Goal: Transaction & Acquisition: Purchase product/service

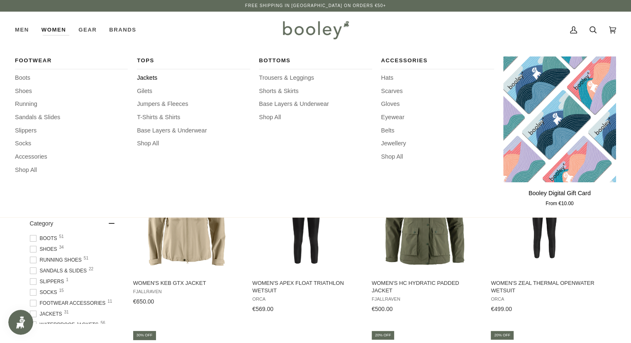
click at [144, 75] on span "Jackets" at bounding box center [193, 77] width 113 height 9
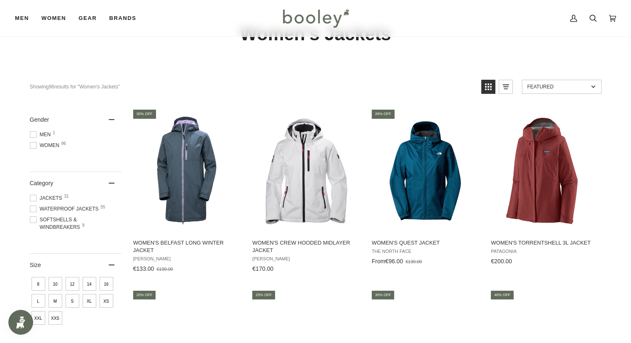
scroll to position [83, 0]
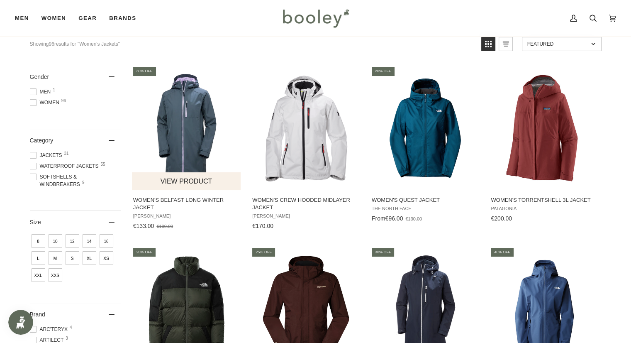
click at [203, 127] on img "Women's Belfast Long Winter Jacket" at bounding box center [187, 128] width 110 height 110
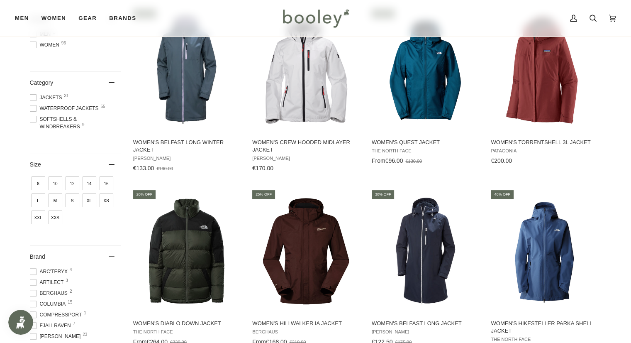
scroll to position [166, 0]
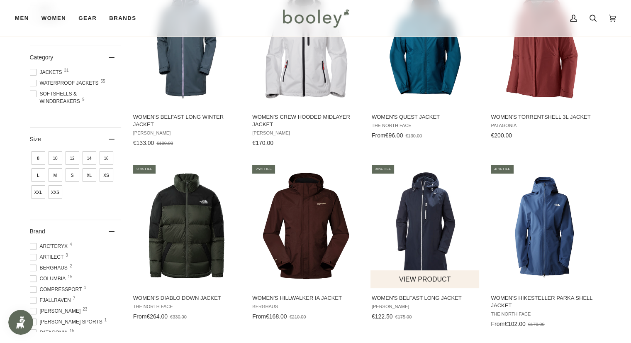
click at [422, 236] on img "Women's Belfast Long Jacket" at bounding box center [426, 226] width 110 height 110
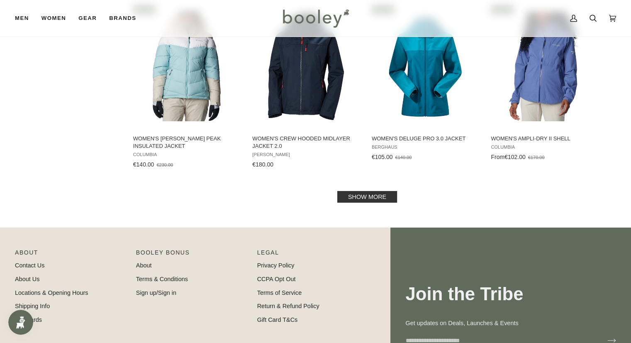
scroll to position [871, 0]
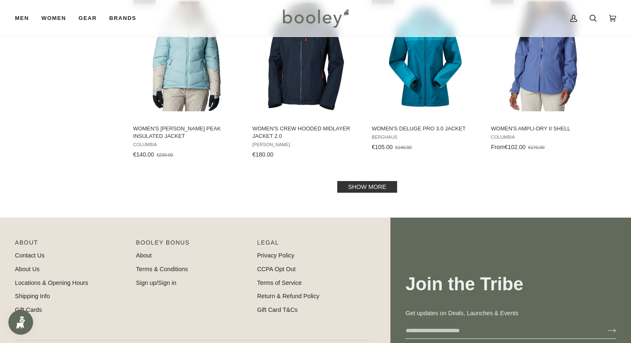
click at [357, 188] on link "Show more" at bounding box center [367, 187] width 60 height 12
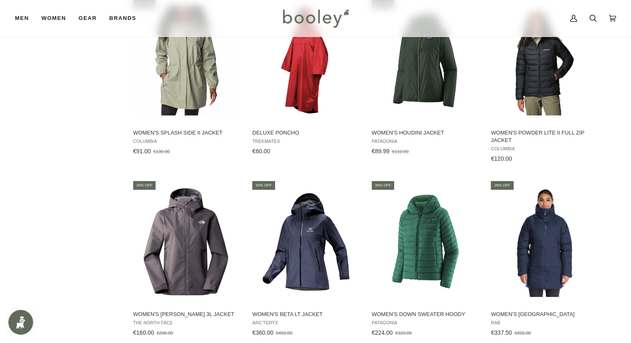
scroll to position [1660, 0]
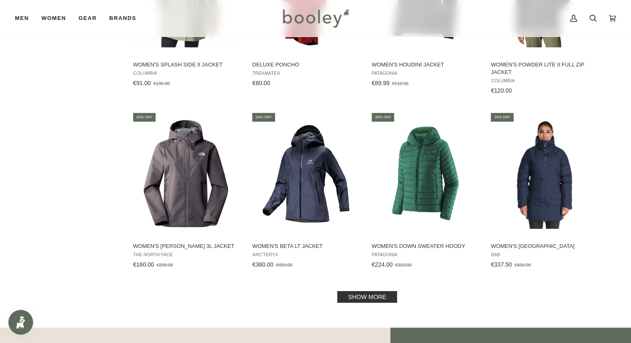
click at [359, 298] on link "Show more" at bounding box center [367, 297] width 60 height 12
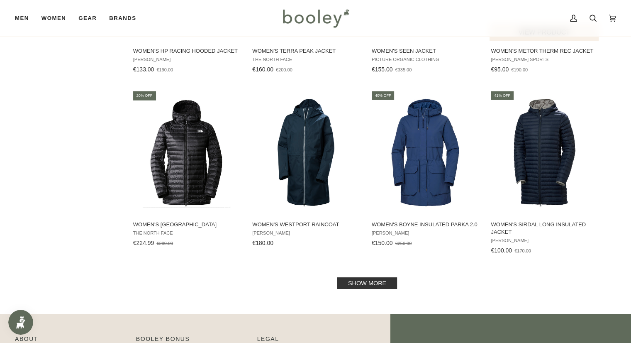
scroll to position [2572, 0]
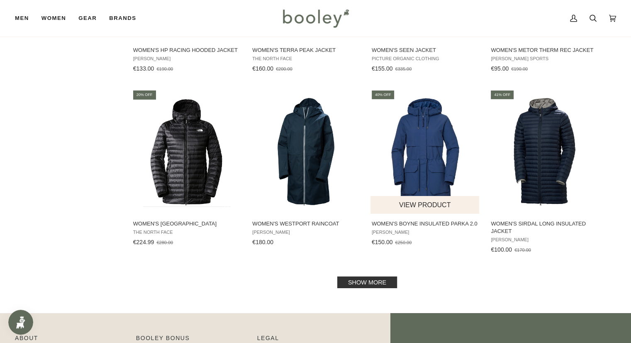
click at [432, 224] on span "Women's Boyne Insulated Parka 2.0" at bounding box center [425, 223] width 107 height 7
click at [387, 281] on link "Show more" at bounding box center [367, 282] width 60 height 12
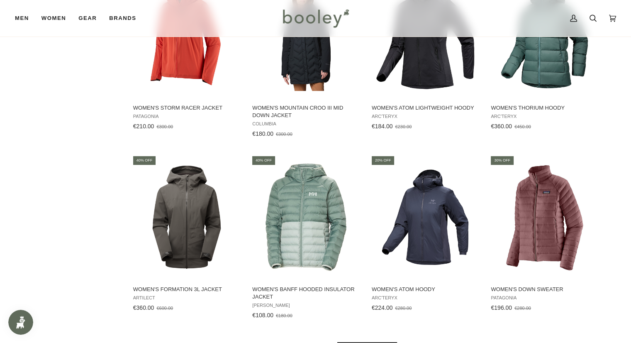
scroll to position [3527, 0]
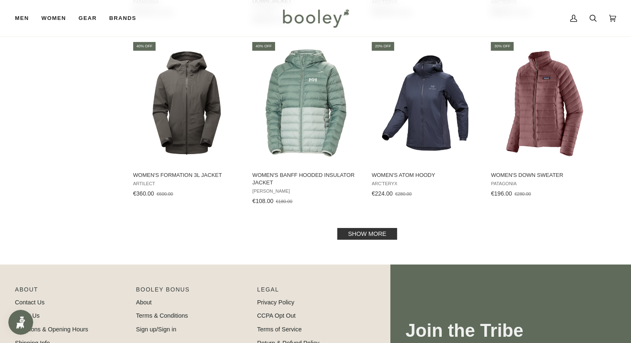
click at [354, 234] on link "Show more" at bounding box center [367, 234] width 60 height 12
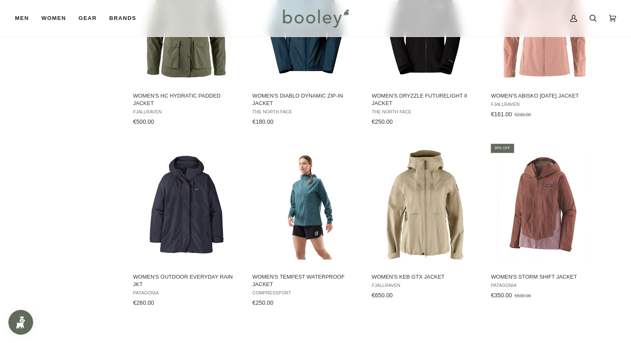
scroll to position [4191, 0]
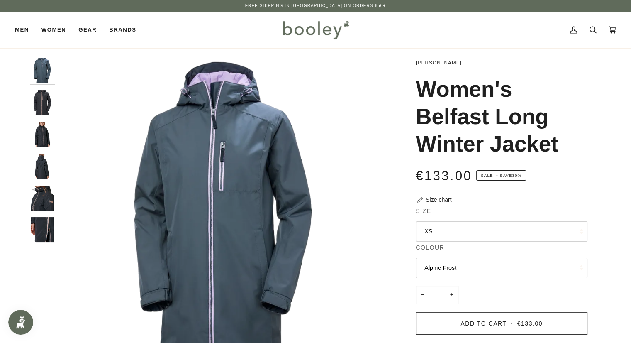
click at [568, 228] on button "XS" at bounding box center [502, 231] width 172 height 20
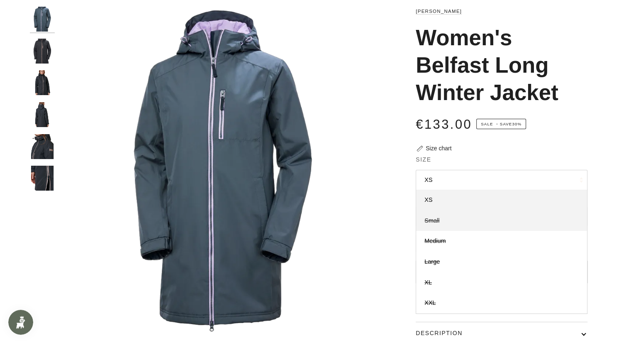
scroll to position [124, 0]
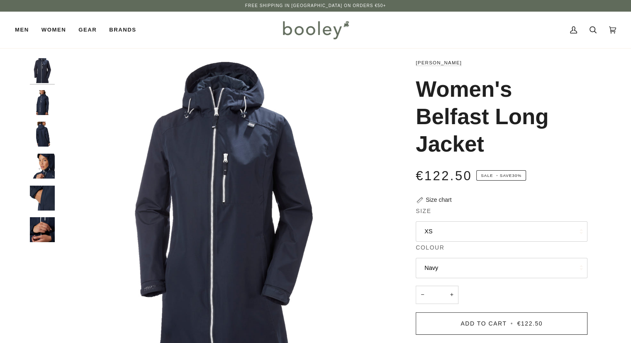
click at [533, 232] on button "XS" at bounding box center [502, 231] width 172 height 20
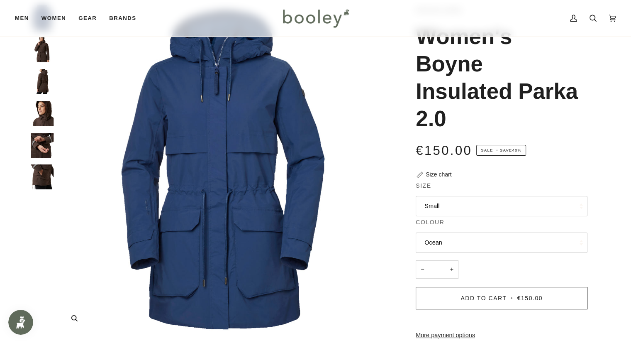
scroll to position [83, 0]
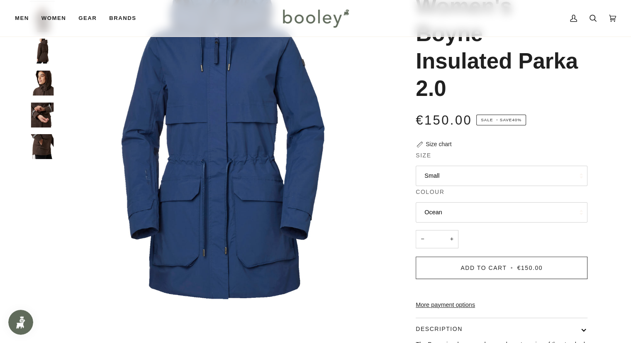
click at [531, 178] on button "Small" at bounding box center [502, 176] width 172 height 20
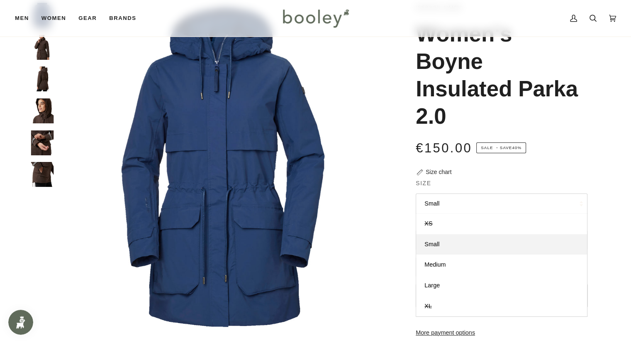
scroll to position [0, 0]
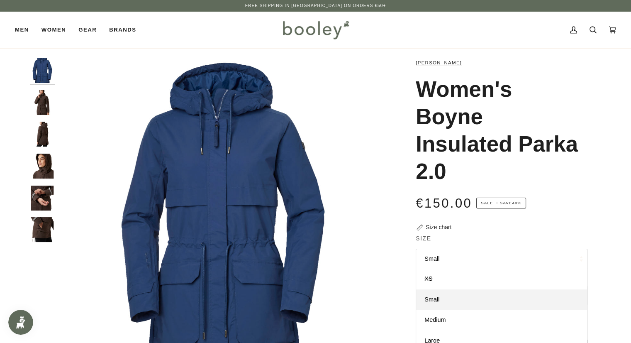
click at [51, 133] on img "Helly Hansen Women's Boyne Insulated Parka 2.0 - Booley Galway" at bounding box center [42, 134] width 25 height 25
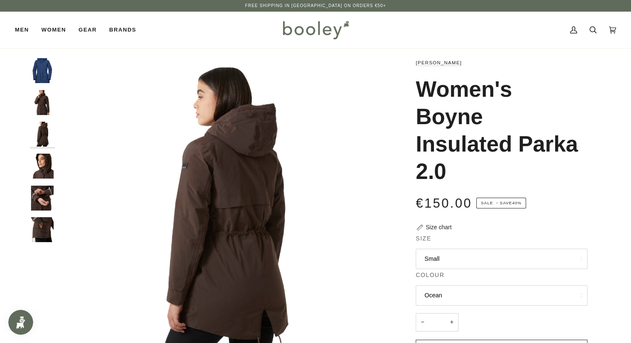
click at [48, 192] on img "Helly Hansen Women's Boyne Insulated Parka 2.0 - Booley Galway" at bounding box center [42, 197] width 25 height 25
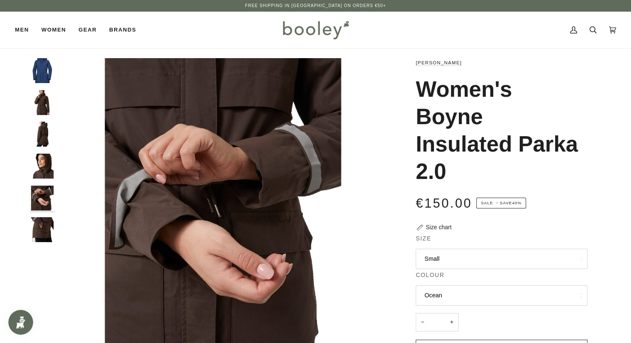
click at [50, 227] on img "Helly Hansen Women's Boyne Insulated Parka 2.0 - Booley Galway" at bounding box center [42, 229] width 25 height 25
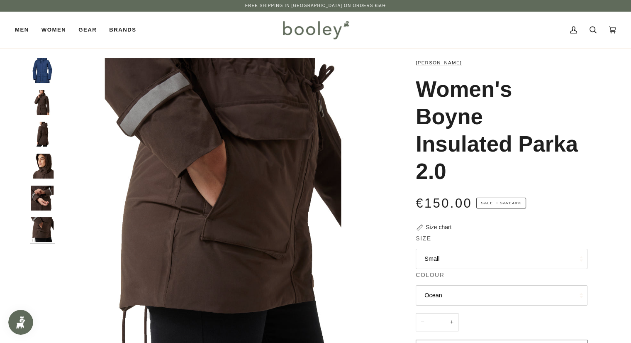
click at [44, 96] on img "Helly Hansen Women's Boyne Insulated Parka 2.0 - Booley Galway" at bounding box center [42, 102] width 25 height 25
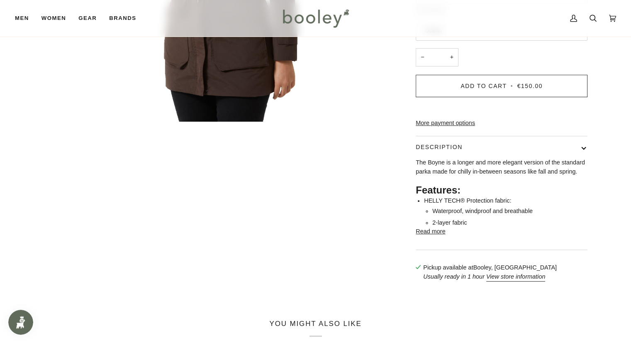
scroll to position [332, 0]
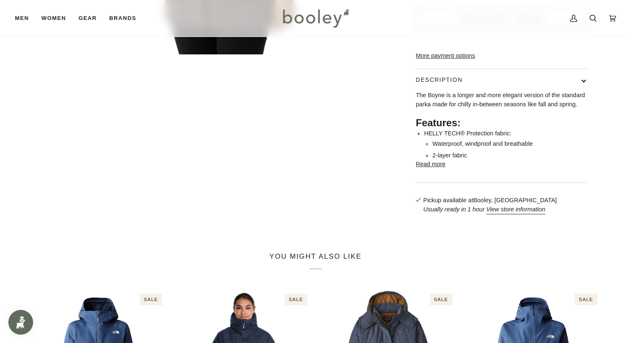
click at [443, 169] on button "Read more" at bounding box center [430, 164] width 29 height 9
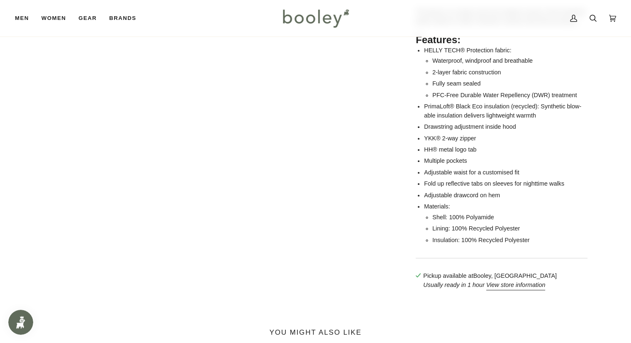
scroll to position [290, 0]
